Goal: Task Accomplishment & Management: Manage account settings

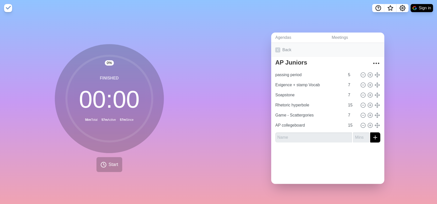
click at [281, 46] on link "Back" at bounding box center [327, 50] width 113 height 14
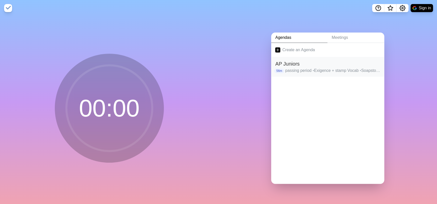
click at [301, 63] on h2 "AP Juniors" at bounding box center [327, 64] width 105 height 8
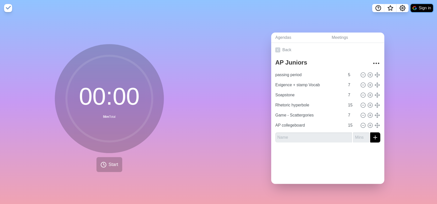
click at [420, 6] on button "Sign in" at bounding box center [422, 8] width 22 height 8
click at [280, 47] on link "Back" at bounding box center [327, 50] width 113 height 14
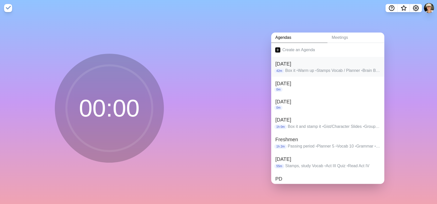
click at [351, 60] on h2 "[DATE]" at bounding box center [327, 64] width 105 height 8
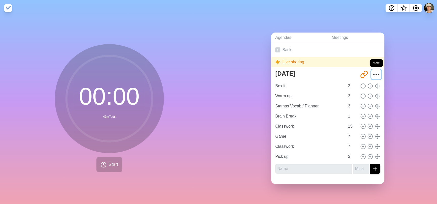
click at [376, 74] on circle "More" at bounding box center [376, 74] width 1 height 1
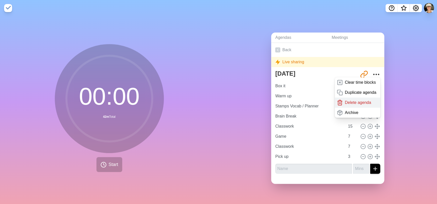
click at [366, 100] on div "Delete agenda" at bounding box center [358, 103] width 46 height 10
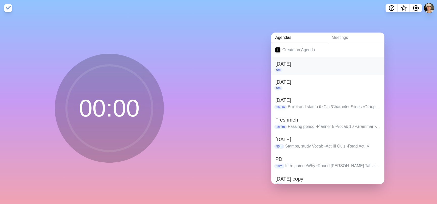
click at [370, 64] on h2 "[DATE]" at bounding box center [327, 64] width 105 height 8
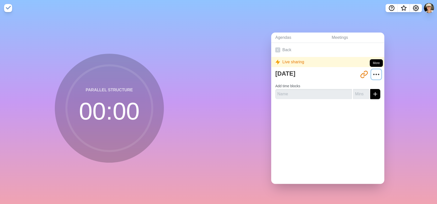
click at [376, 74] on circle "More" at bounding box center [376, 74] width 1 height 1
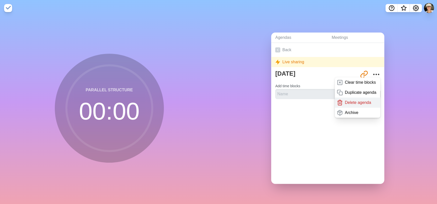
click at [364, 100] on p "Delete agenda" at bounding box center [358, 103] width 26 height 6
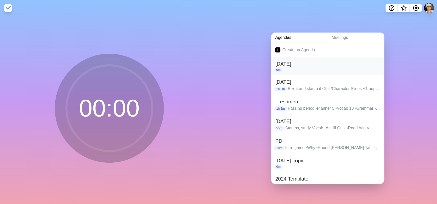
click at [372, 68] on div "0m" at bounding box center [327, 70] width 105 height 5
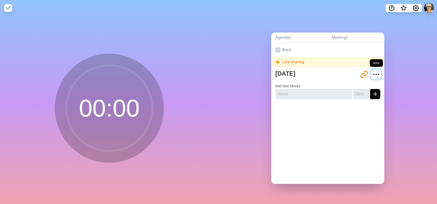
click at [372, 75] on icon "More" at bounding box center [376, 74] width 8 height 8
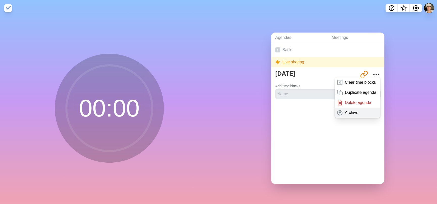
click at [360, 109] on div "Archive" at bounding box center [358, 113] width 46 height 10
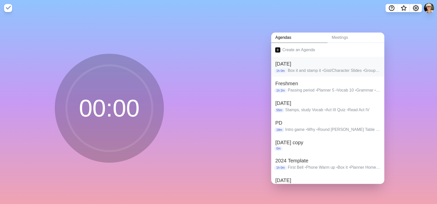
click at [373, 60] on h2 "[DATE]" at bounding box center [327, 64] width 105 height 8
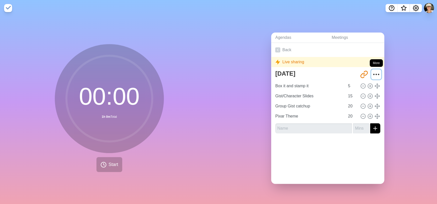
click at [373, 71] on icon "More" at bounding box center [376, 74] width 8 height 8
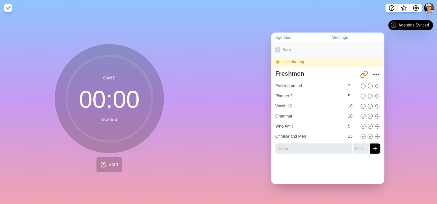
click at [275, 47] on icon at bounding box center [277, 49] width 5 height 5
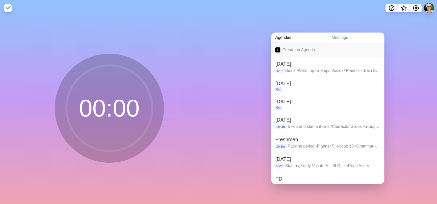
click at [294, 46] on link "Create an Agenda" at bounding box center [327, 50] width 113 height 14
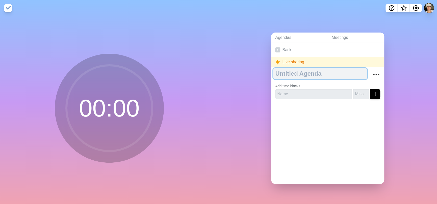
click at [292, 72] on textarea at bounding box center [320, 73] width 94 height 11
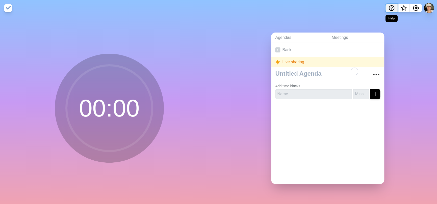
click at [391, 9] on icon "Help" at bounding box center [392, 8] width 6 height 6
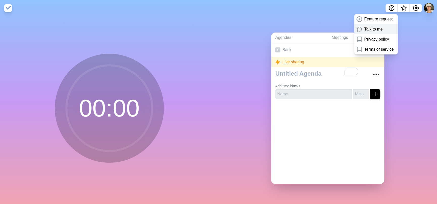
click at [381, 29] on p "Talk to me" at bounding box center [373, 29] width 18 height 6
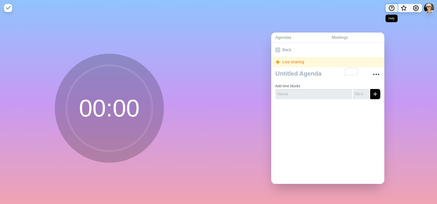
click at [390, 8] on icon "Help" at bounding box center [392, 8] width 6 height 6
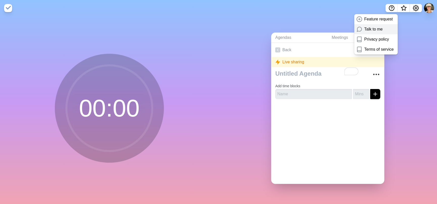
click at [377, 28] on p "Talk to me" at bounding box center [373, 29] width 18 height 6
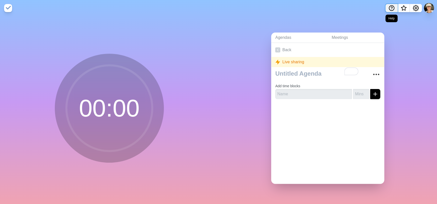
click at [390, 7] on icon "Help" at bounding box center [392, 8] width 6 height 6
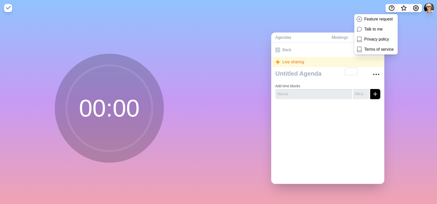
click at [321, 20] on div "Agendas Meetings Back Live sharing Add time blocks" at bounding box center [328, 110] width 219 height 188
click at [340, 14] on nav "Feature request Talk to me Privacy policy Terms of service" at bounding box center [218, 8] width 437 height 16
drag, startPoint x: 369, startPoint y: 32, endPoint x: 381, endPoint y: 32, distance: 11.4
click at [371, 32] on p "Talk to me" at bounding box center [373, 29] width 18 height 6
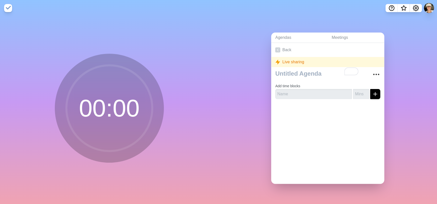
click at [403, 57] on div "Agendas Meetings Back Live sharing Add time blocks" at bounding box center [328, 110] width 219 height 188
click at [284, 47] on link "Back" at bounding box center [327, 50] width 113 height 14
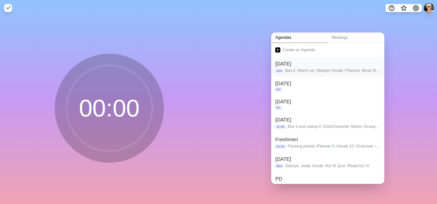
click at [354, 62] on h2 "[DATE]" at bounding box center [327, 64] width 105 height 8
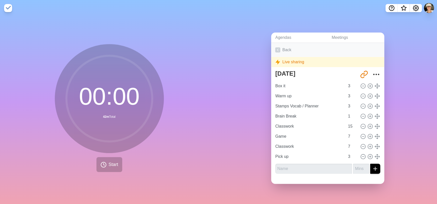
click at [272, 46] on link "Back" at bounding box center [327, 50] width 113 height 14
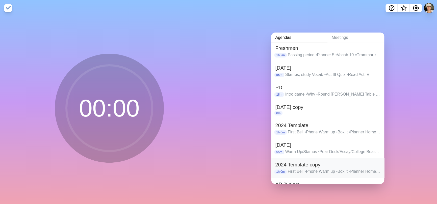
scroll to position [117, 0]
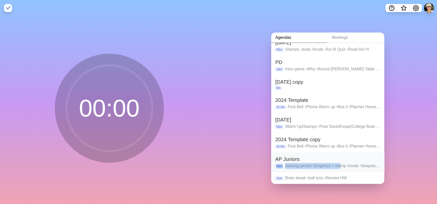
drag, startPoint x: 340, startPoint y: 162, endPoint x: 334, endPoint y: 160, distance: 6.3
click at [334, 160] on div "AP Juniors 56m passing period • Exigence + stamp Vocab • Soapstone • Rhetoric h…" at bounding box center [327, 163] width 113 height 20
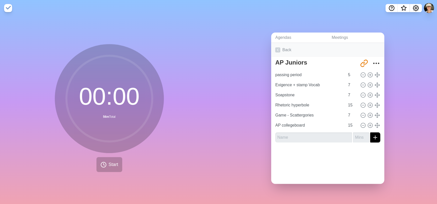
click at [277, 47] on icon at bounding box center [277, 49] width 5 height 5
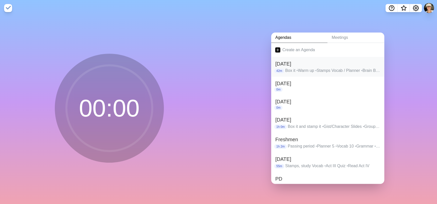
click at [342, 61] on h2 "[DATE]" at bounding box center [327, 64] width 105 height 8
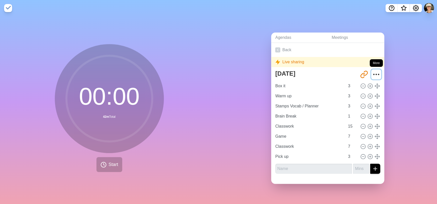
click at [372, 71] on icon "More" at bounding box center [376, 74] width 8 height 8
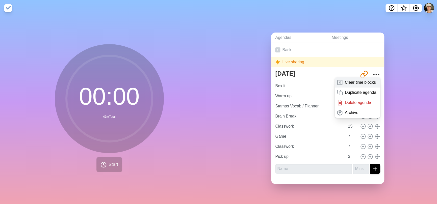
click at [370, 80] on div "Clear time blocks" at bounding box center [358, 83] width 46 height 10
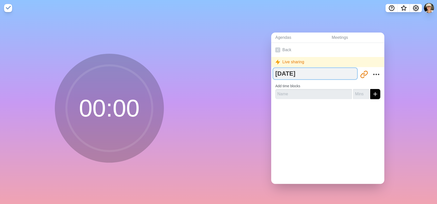
click at [303, 74] on textarea "[DATE]" at bounding box center [315, 73] width 84 height 11
